Goal: Task Accomplishment & Management: Use online tool/utility

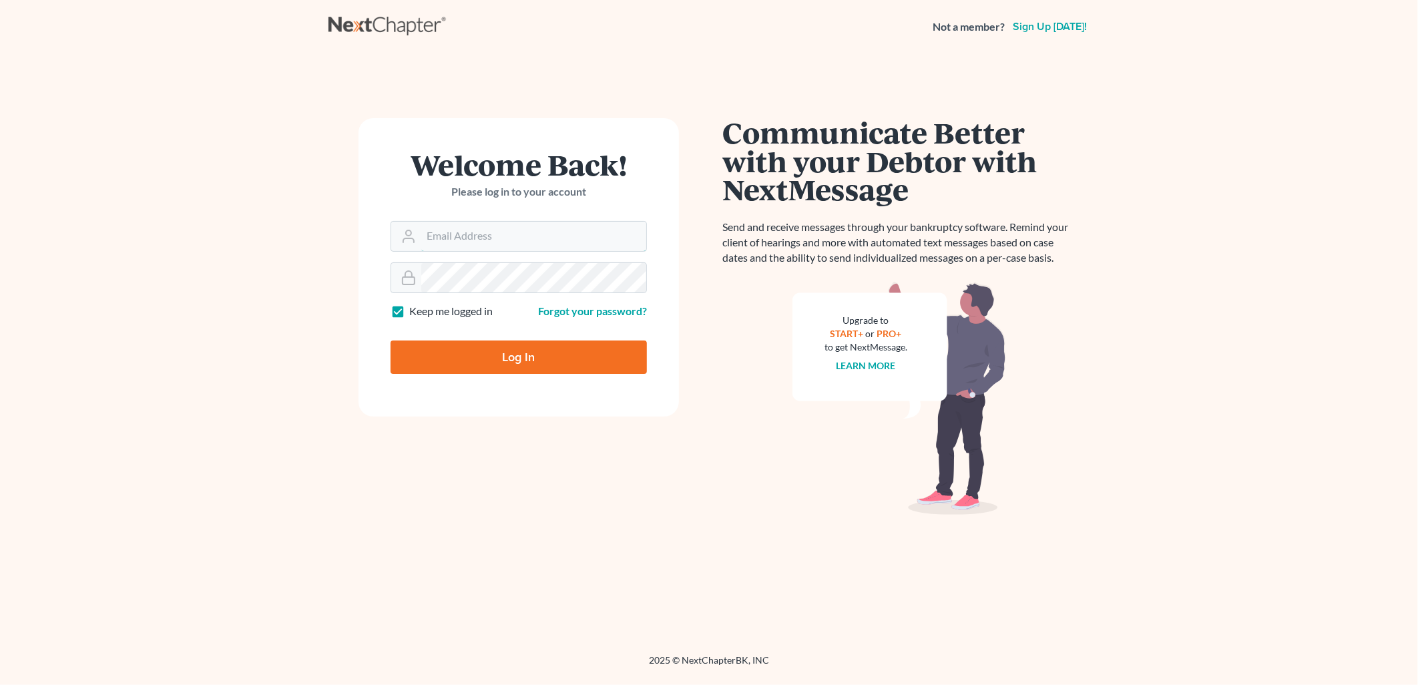
type input "[PERSON_NAME][EMAIL_ADDRESS][DOMAIN_NAME]"
click at [477, 354] on input "Log In" at bounding box center [519, 356] width 256 height 33
type input "Thinking..."
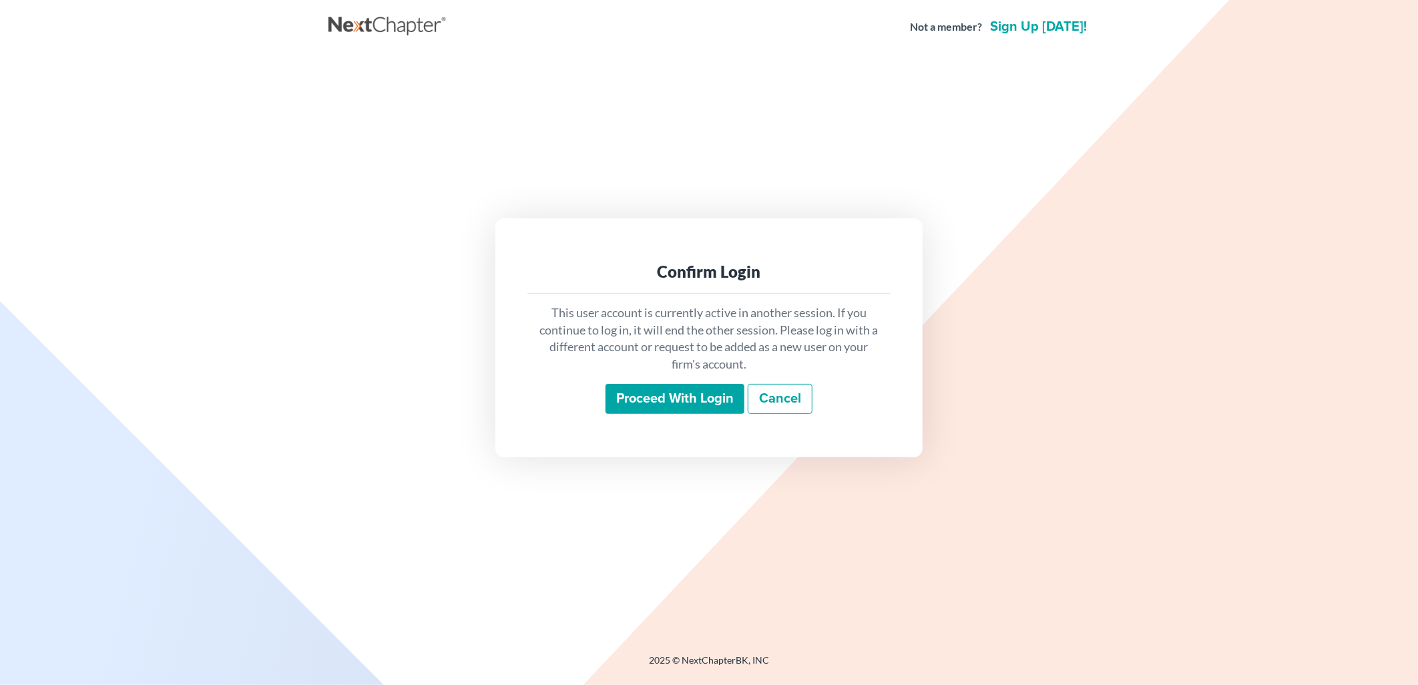
click at [699, 401] on input "Proceed with login" at bounding box center [674, 399] width 139 height 31
